Goal: Transaction & Acquisition: Purchase product/service

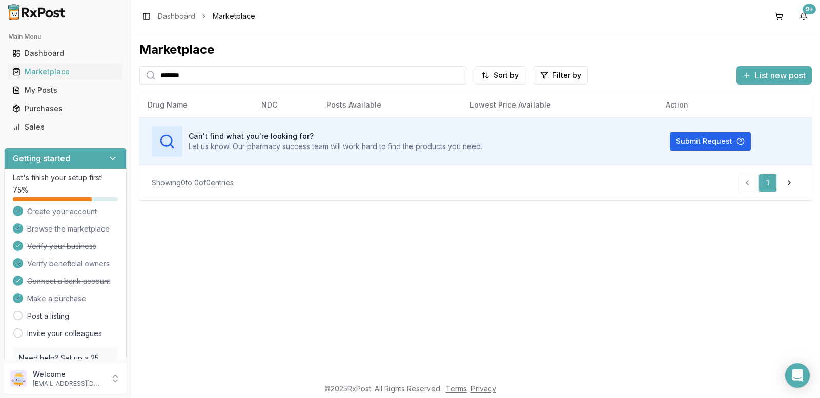
drag, startPoint x: 216, startPoint y: 77, endPoint x: 0, endPoint y: 86, distance: 216.3
click at [0, 87] on div "Main Menu Dashboard Marketplace My Posts Purchases Sales Getting started Let's …" at bounding box center [410, 199] width 820 height 398
type input "****"
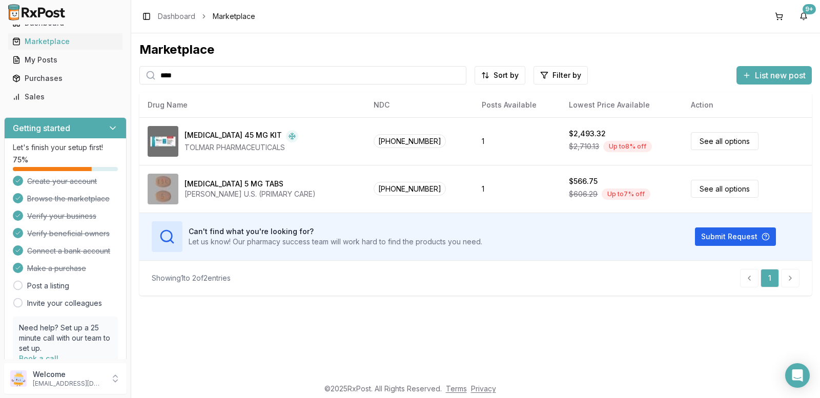
scroll to position [51, 0]
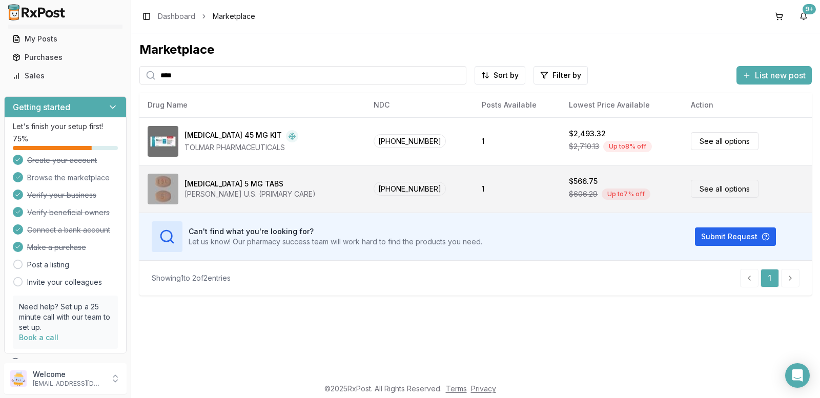
click at [707, 184] on link "See all options" at bounding box center [724, 189] width 68 height 18
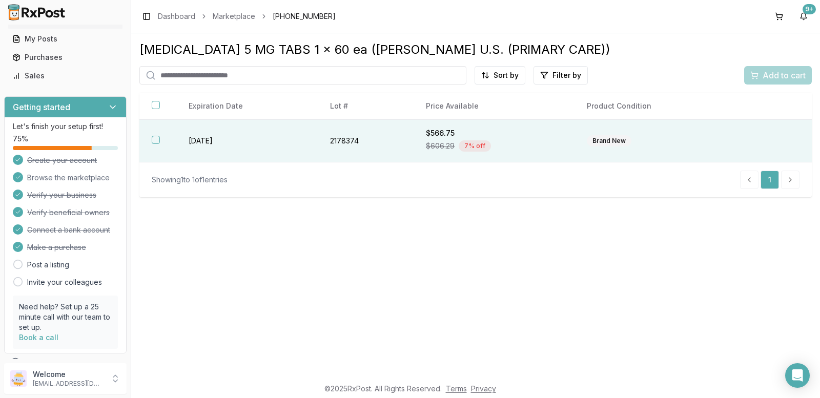
click at [155, 139] on button "button" at bounding box center [156, 140] width 8 height 8
click at [779, 70] on span "Add to cart" at bounding box center [783, 75] width 43 height 12
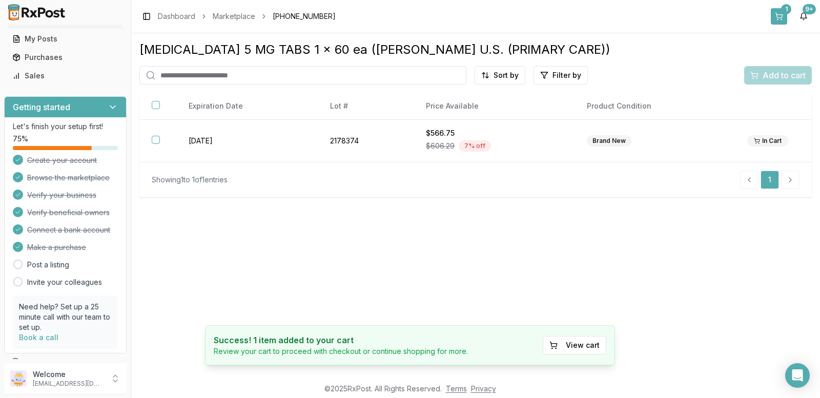
click at [787, 8] on div "1" at bounding box center [786, 9] width 10 height 10
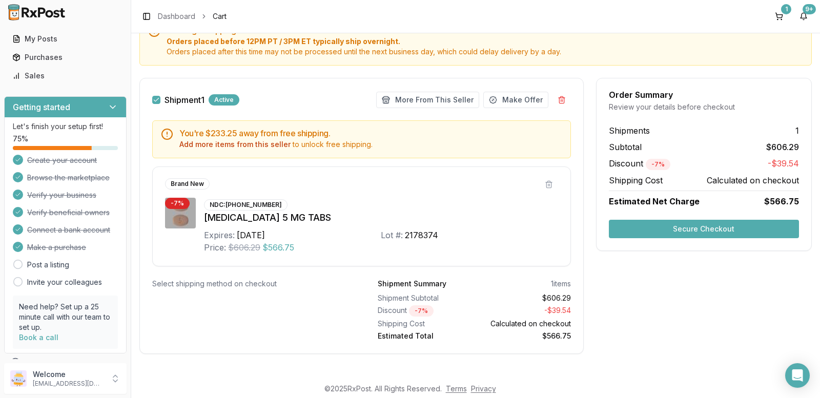
scroll to position [120, 0]
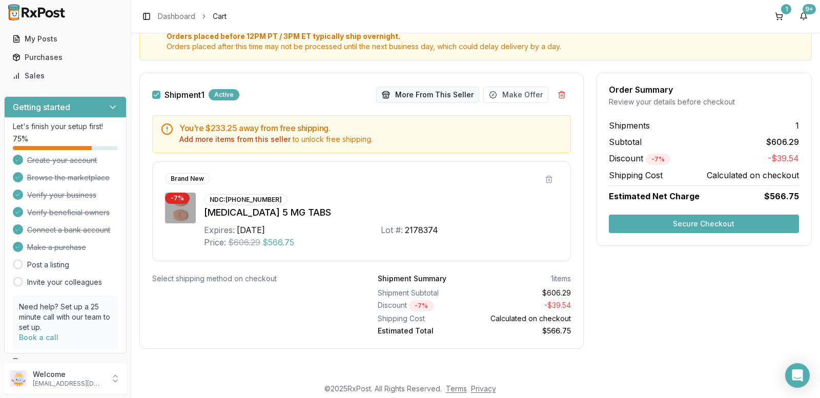
click at [456, 90] on button "More From This Seller" at bounding box center [427, 95] width 103 height 16
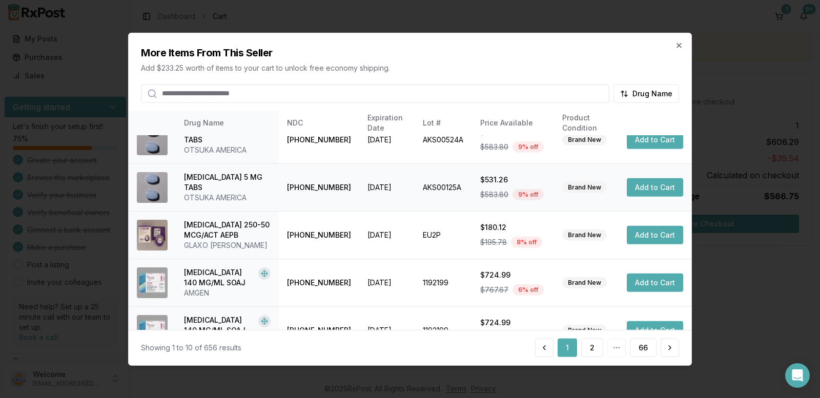
scroll to position [0, 0]
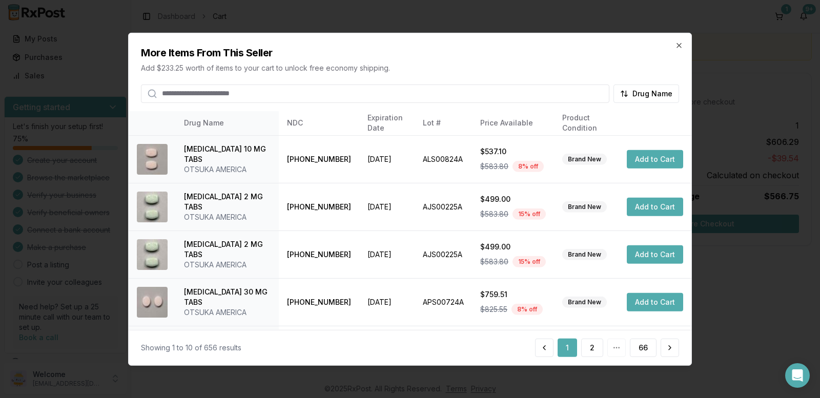
click at [205, 94] on input "search" at bounding box center [375, 93] width 468 height 18
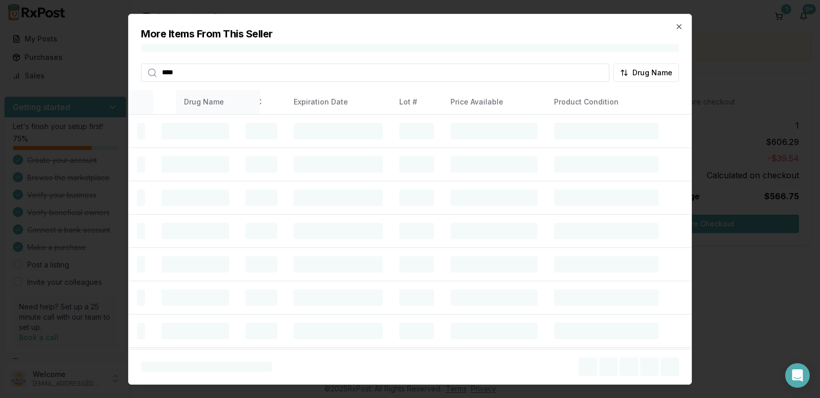
type input "****"
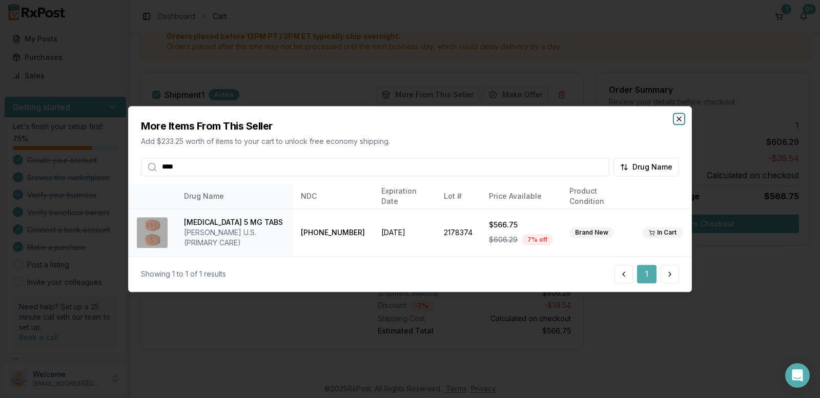
click at [676, 115] on icon "button" at bounding box center [679, 119] width 8 height 8
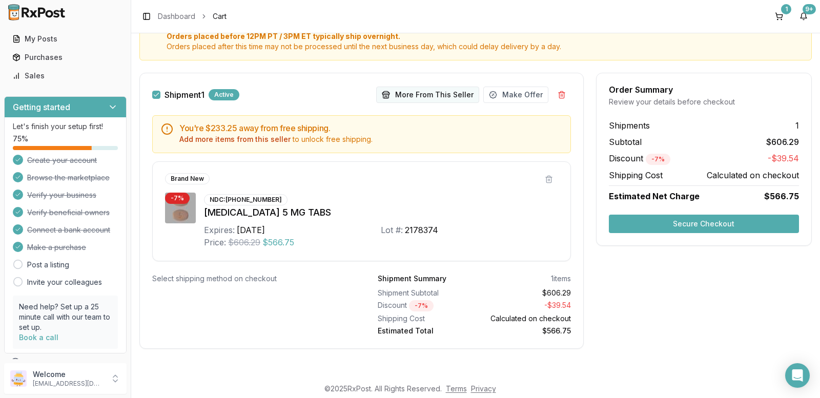
click at [436, 96] on button "More From This Seller" at bounding box center [427, 95] width 103 height 16
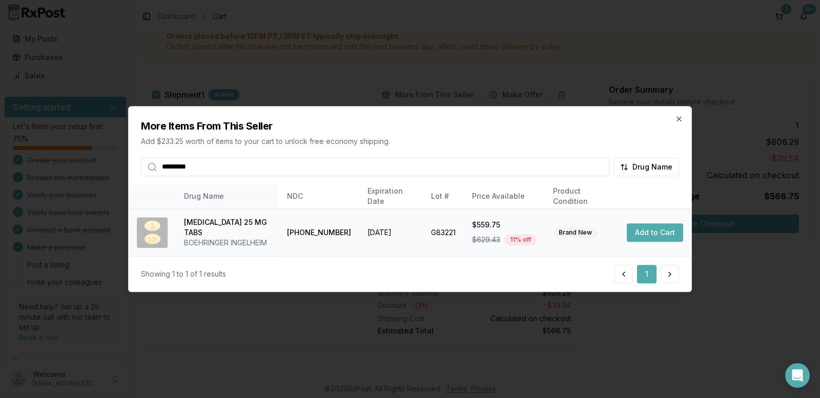
type input "*********"
click at [649, 232] on button "Add to Cart" at bounding box center [654, 232] width 56 height 18
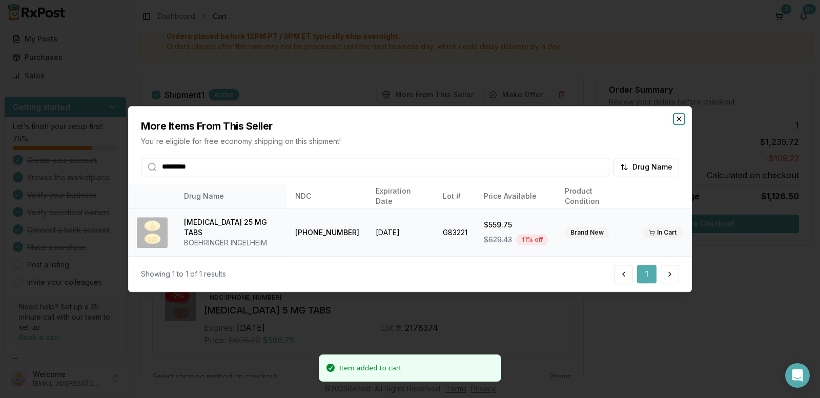
click at [677, 121] on icon "button" at bounding box center [679, 119] width 8 height 8
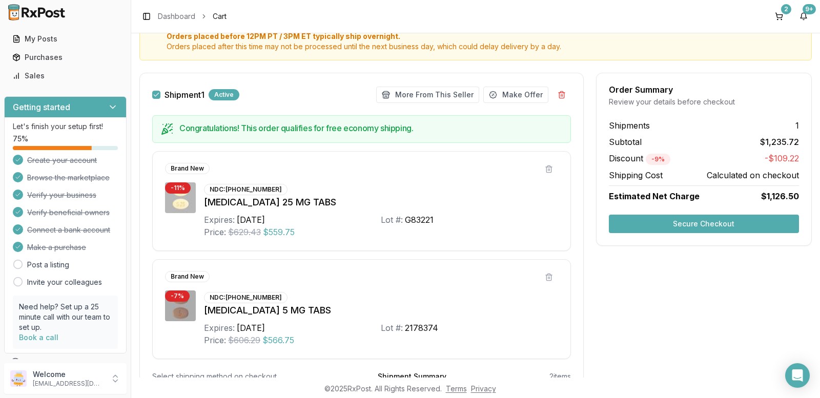
click at [682, 219] on button "Secure Checkout" at bounding box center [704, 224] width 190 height 18
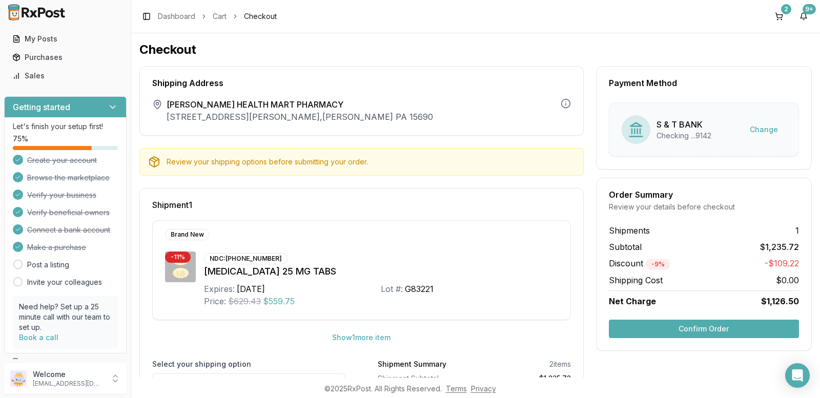
click at [698, 326] on button "Confirm Order" at bounding box center [704, 329] width 190 height 18
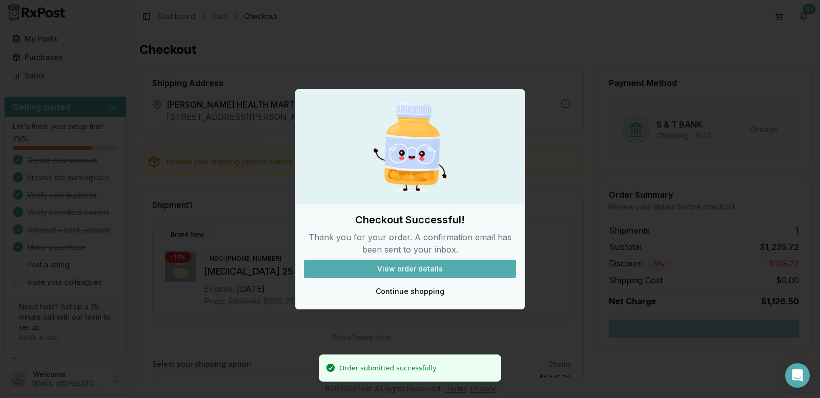
click at [420, 266] on button "View order details" at bounding box center [410, 269] width 212 height 18
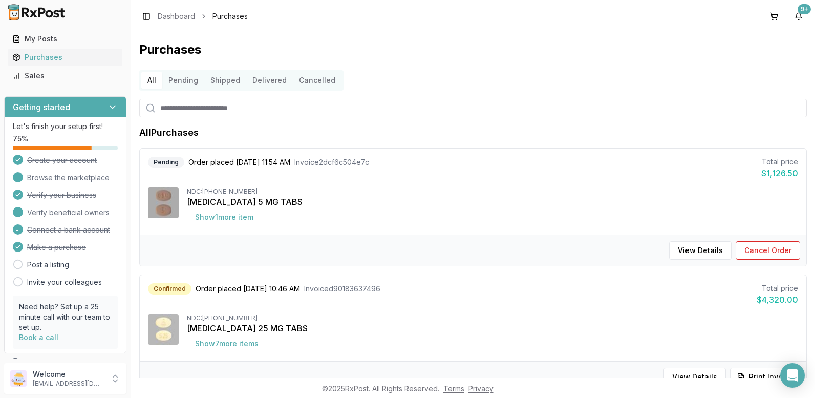
click at [213, 17] on span "Purchases" at bounding box center [230, 16] width 35 height 10
click at [44, 36] on div "My Posts" at bounding box center [65, 39] width 106 height 10
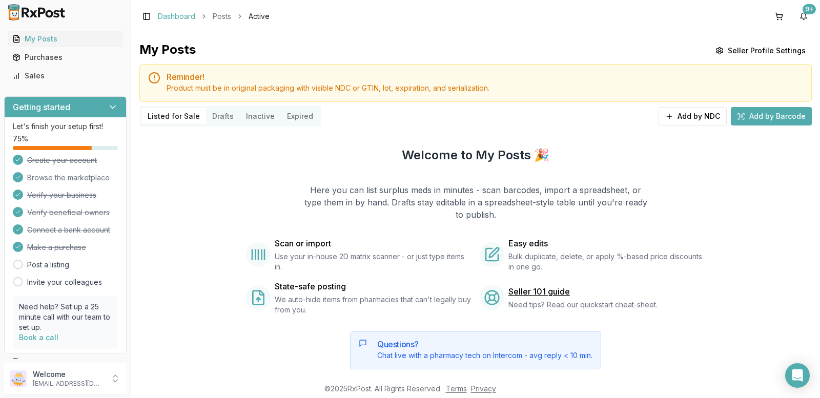
click at [175, 15] on link "Dashboard" at bounding box center [176, 16] width 37 height 10
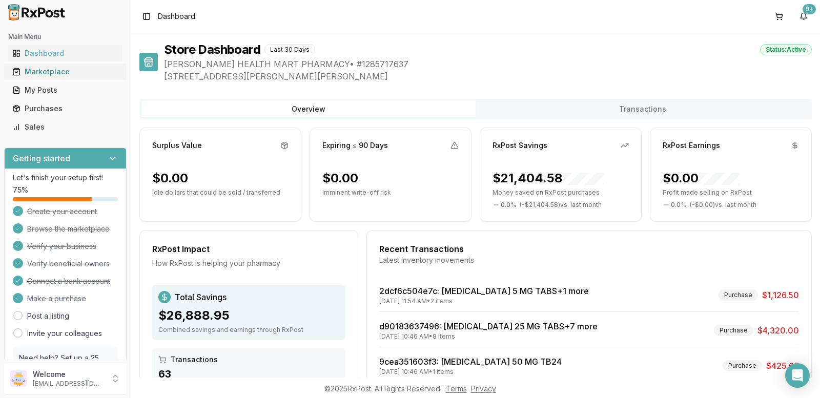
click at [43, 72] on div "Marketplace" at bounding box center [65, 72] width 106 height 10
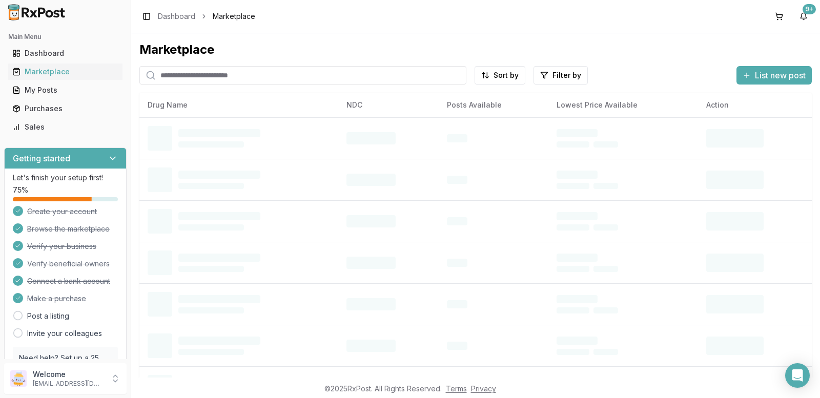
click at [206, 72] on input "search" at bounding box center [302, 75] width 327 height 18
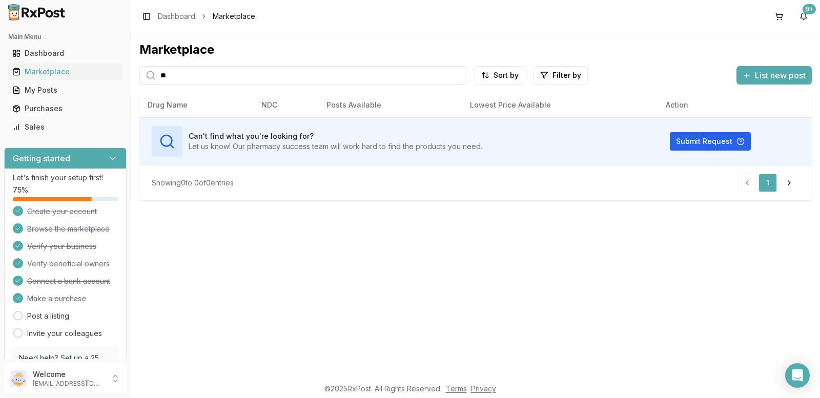
type input "*"
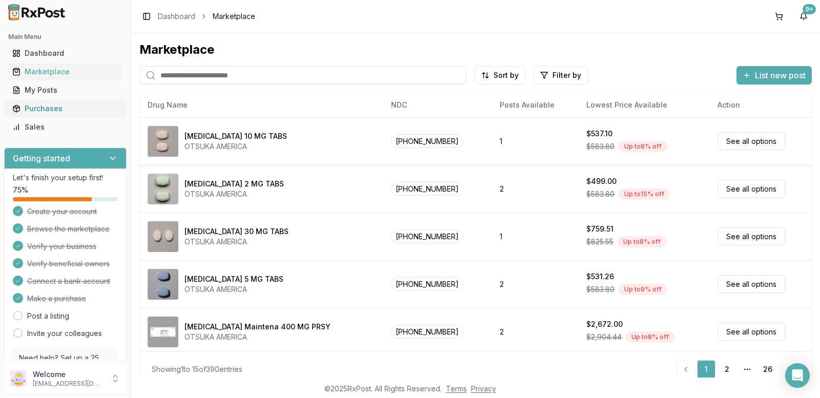
click at [43, 110] on div "Purchases" at bounding box center [65, 108] width 106 height 10
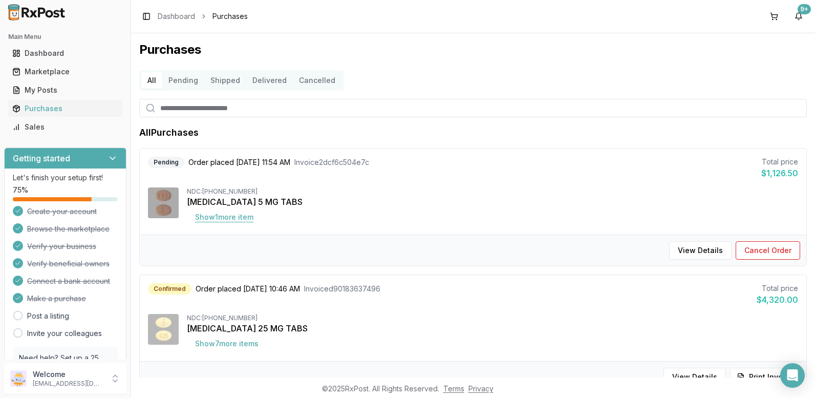
click at [237, 216] on button "Show 1 more item" at bounding box center [224, 217] width 75 height 18
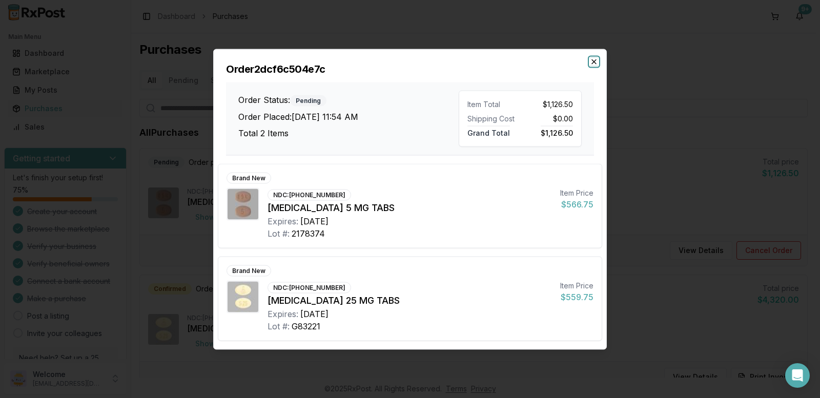
click at [592, 61] on icon "button" at bounding box center [594, 61] width 8 height 8
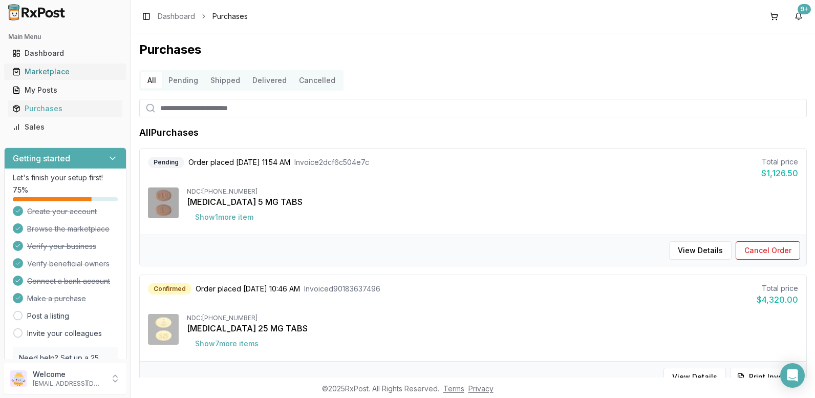
click at [53, 71] on div "Marketplace" at bounding box center [65, 72] width 106 height 10
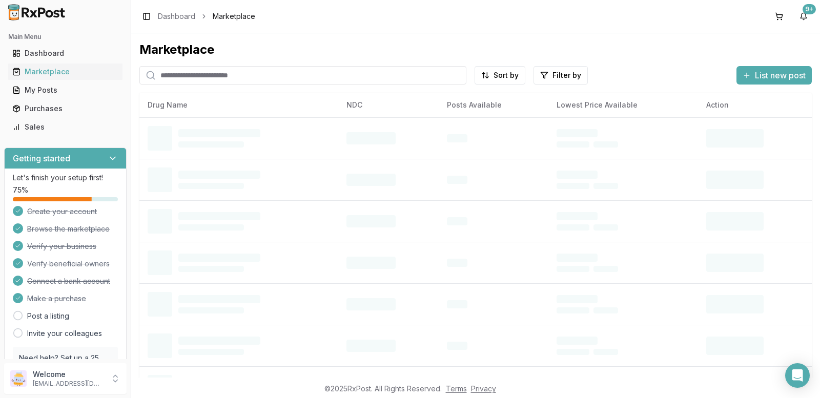
click at [214, 74] on input "search" at bounding box center [302, 75] width 327 height 18
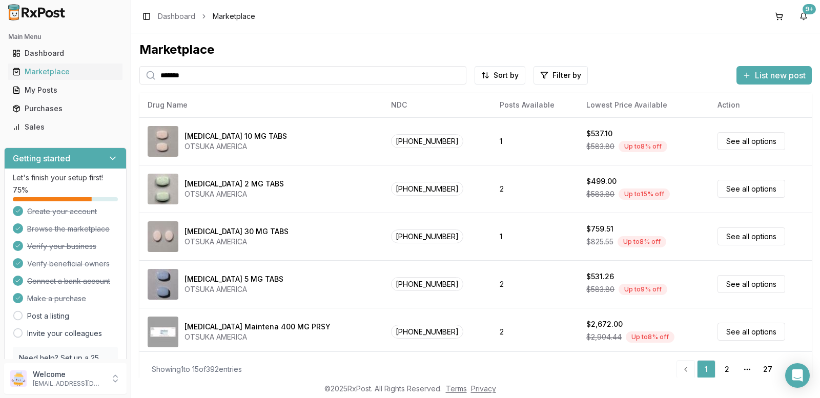
type input "*******"
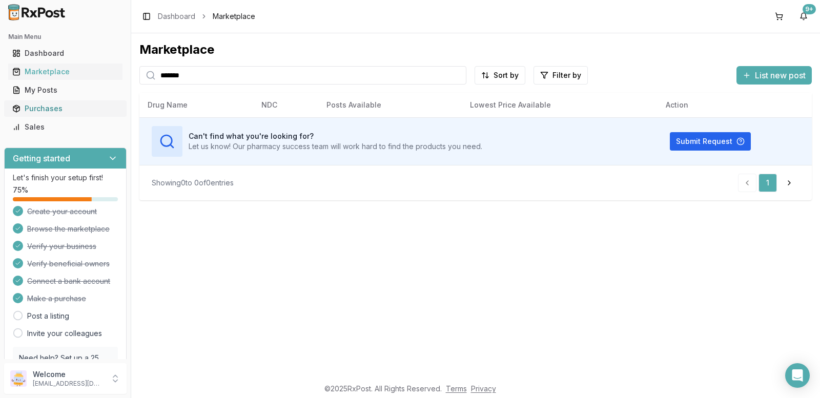
click at [55, 112] on div "Purchases" at bounding box center [65, 108] width 106 height 10
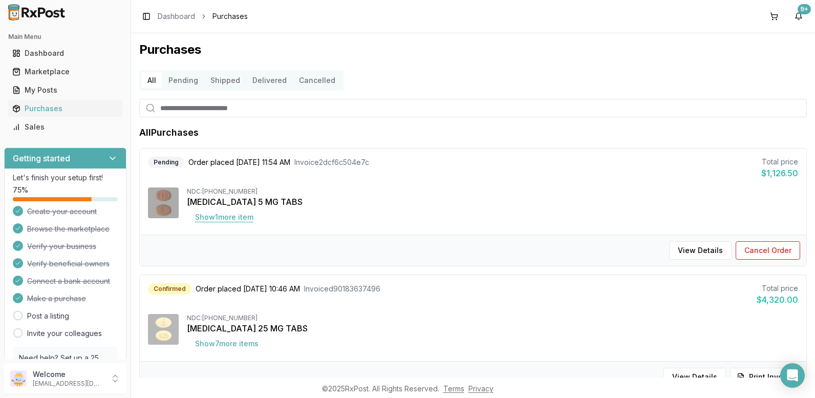
click at [234, 216] on button "Show 1 more item" at bounding box center [224, 217] width 75 height 18
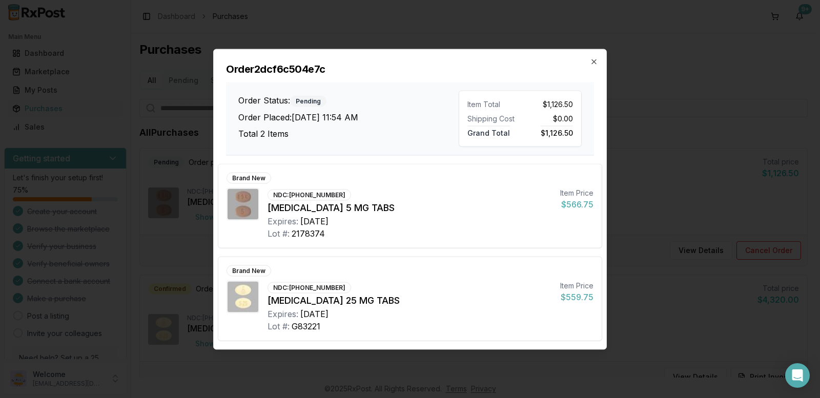
click at [589, 59] on div "Order 2dcf6c504e7c Order Status: Pending Order Placed: [DATE] 11:54 AM Total 2 …" at bounding box center [410, 102] width 392 height 106
click at [598, 60] on div "Order 2dcf6c504e7c Order Status: Pending Order Placed: [DATE] 11:54 AM Total 2 …" at bounding box center [410, 102] width 392 height 106
click at [595, 60] on div "Order 2dcf6c504e7c Order Status: Pending Order Placed: [DATE] 11:54 AM Total 2 …" at bounding box center [409, 199] width 393 height 301
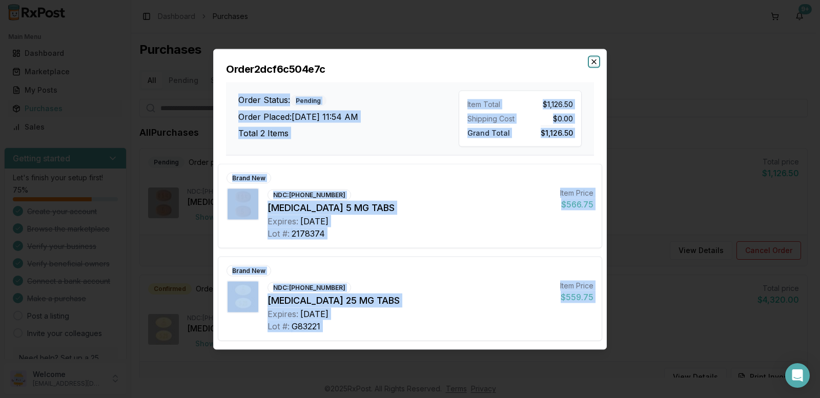
click at [594, 61] on icon "button" at bounding box center [594, 61] width 4 height 4
